Goal: Task Accomplishment & Management: Manage account settings

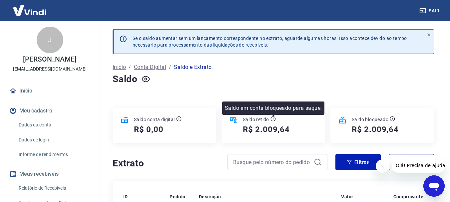
click at [271, 120] on icon at bounding box center [272, 118] width 5 height 5
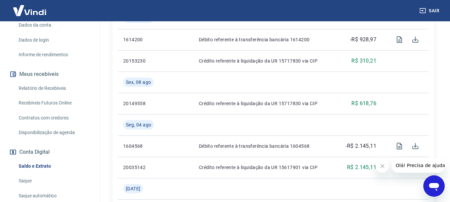
scroll to position [133, 0]
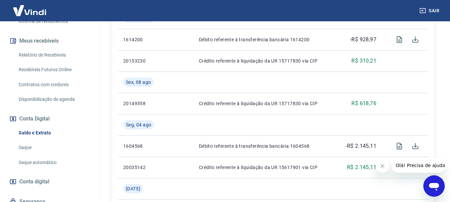
click at [50, 145] on link "Saque" at bounding box center [54, 148] width 76 height 14
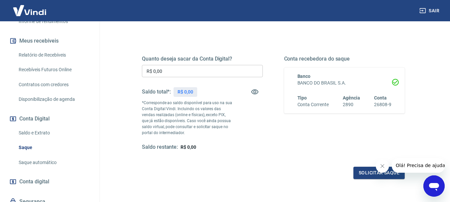
scroll to position [67, 0]
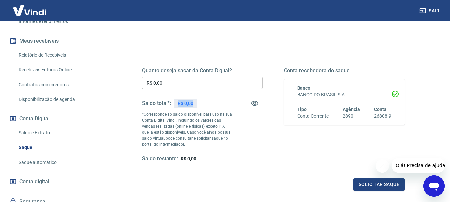
drag, startPoint x: 176, startPoint y: 105, endPoint x: 194, endPoint y: 104, distance: 18.3
click at [194, 104] on div "R$ 0,00" at bounding box center [186, 104] width 24 height 10
click at [247, 135] on div "Quanto deseja sacar da Conta Digital? R$ 0,00 ​ Saldo total*: R$ 0,00 *Correspo…" at bounding box center [202, 114] width 121 height 95
click at [252, 103] on icon "button" at bounding box center [255, 104] width 8 height 8
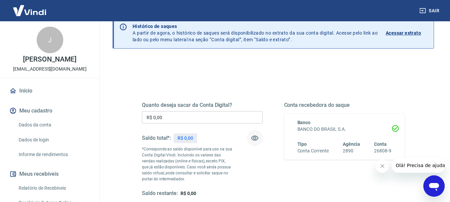
scroll to position [0, 0]
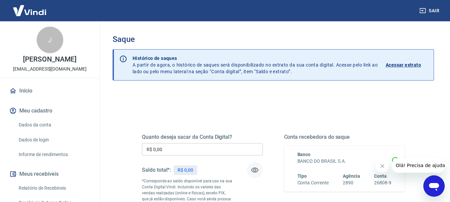
click at [34, 92] on link "Início" at bounding box center [50, 91] width 84 height 15
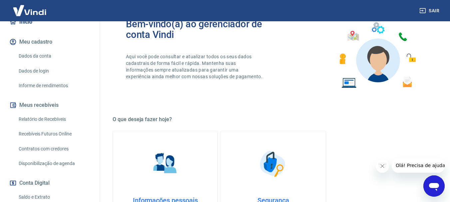
scroll to position [100, 0]
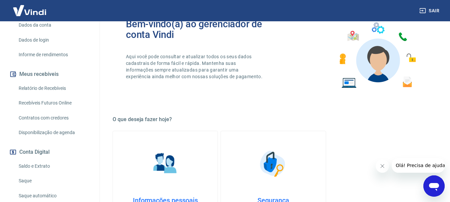
click at [33, 182] on link "Saque" at bounding box center [54, 181] width 76 height 14
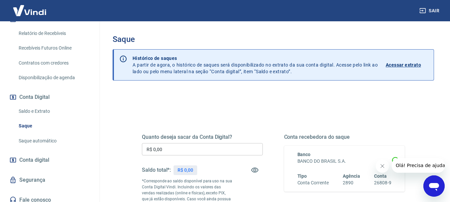
scroll to position [160, 0]
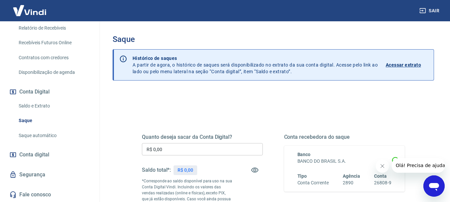
click at [246, 143] on div "Quanto deseja sacar da Conta Digital? R$ 0,00 ​ Saldo total*: R$ 0,00 *Correspo…" at bounding box center [202, 181] width 121 height 95
click at [245, 136] on h5 "Quanto deseja sacar da Conta Digital?" at bounding box center [202, 137] width 121 height 7
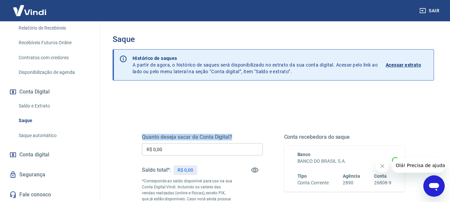
click at [204, 135] on h5 "Quanto deseja sacar da Conta Digital?" at bounding box center [202, 137] width 121 height 7
click at [235, 180] on div "Quanto deseja sacar da Conta Digital? R$ 0,00 ​ Saldo total*: R$ 0,00 *Correspo…" at bounding box center [202, 181] width 121 height 95
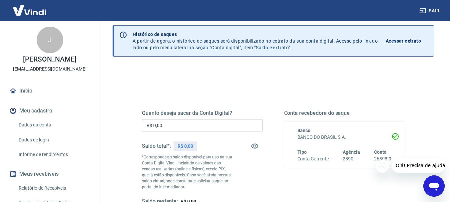
scroll to position [33, 0]
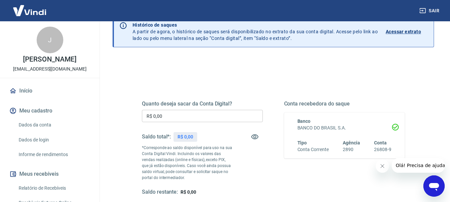
click at [382, 166] on icon "Fechar mensagem da empresa" at bounding box center [381, 166] width 5 height 5
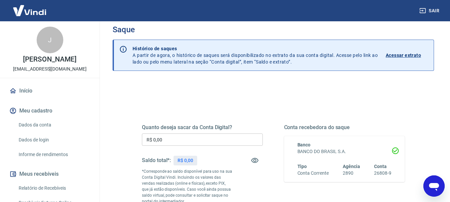
scroll to position [0, 0]
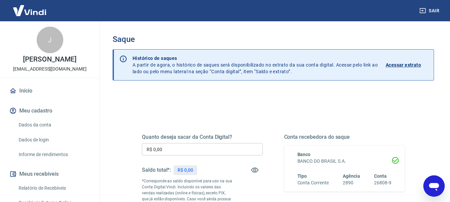
click at [41, 90] on link "Início" at bounding box center [50, 91] width 84 height 15
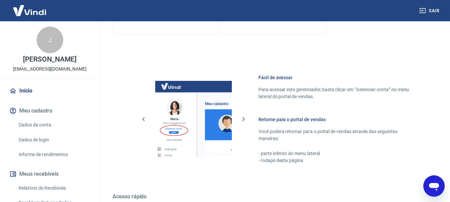
scroll to position [333, 0]
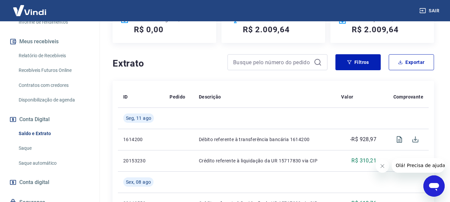
scroll to position [133, 0]
click at [38, 146] on link "Saque" at bounding box center [54, 148] width 76 height 14
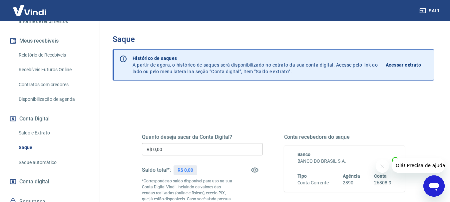
click at [65, 133] on link "Saldo e Extrato" at bounding box center [54, 133] width 76 height 14
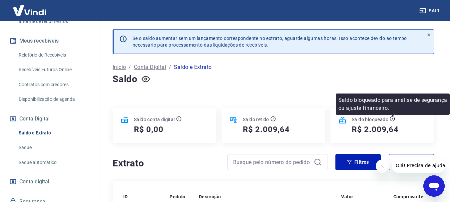
click at [393, 119] on icon at bounding box center [392, 118] width 5 height 5
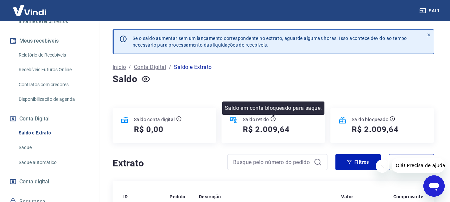
click at [274, 120] on icon at bounding box center [272, 118] width 5 height 5
